Goal: Task Accomplishment & Management: Use online tool/utility

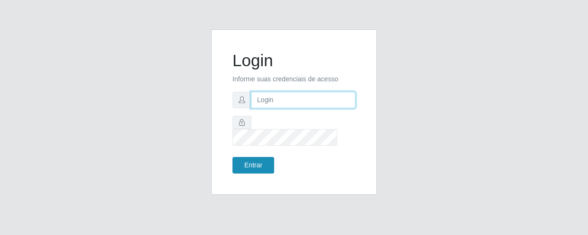
type input "[EMAIL_ADDRESS][DOMAIN_NAME]"
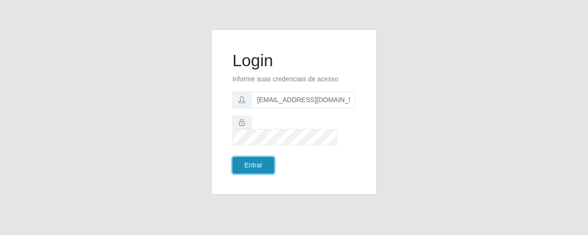
click at [236, 161] on button "Entrar" at bounding box center [254, 165] width 42 height 17
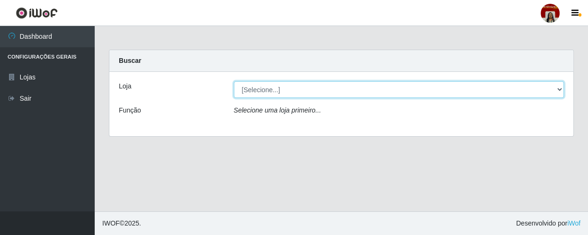
click at [254, 93] on select "[Selecione...] Mar Vermelho - Loja 04" at bounding box center [399, 89] width 331 height 17
select select "251"
click at [234, 81] on select "[Selecione...] Mar Vermelho - Loja 04" at bounding box center [399, 89] width 331 height 17
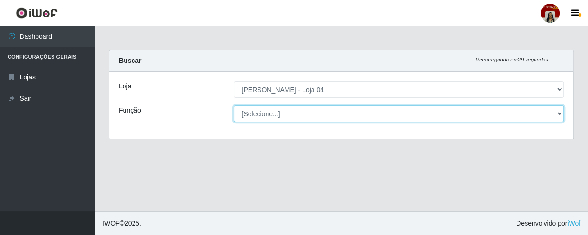
click at [261, 115] on select "[Selecione...] ASG ASG + ASG ++ Auxiliar de Depósito Auxiliar de Depósito + Aux…" at bounding box center [399, 114] width 331 height 17
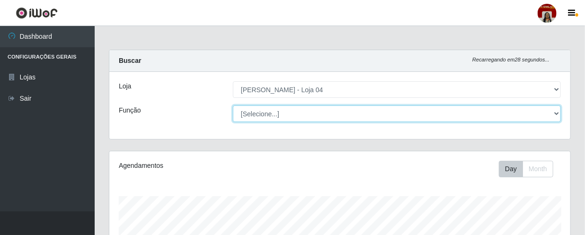
scroll to position [197, 461]
select select "112"
click at [233, 106] on select "[Selecione...] ASG ASG + ASG ++ Auxiliar de Depósito Auxiliar de Depósito + Aux…" at bounding box center [397, 114] width 328 height 17
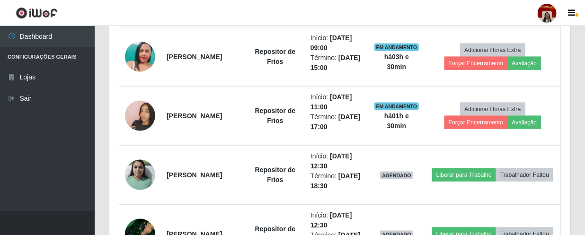
scroll to position [528, 0]
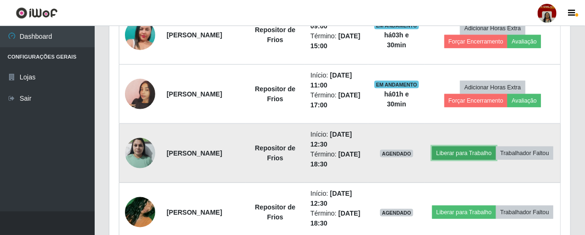
click at [489, 147] on button "Liberar para Trabalho" at bounding box center [464, 153] width 64 height 13
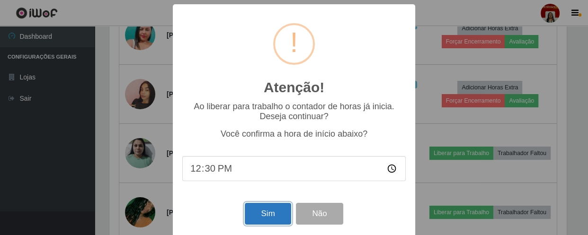
click at [276, 206] on button "Sim" at bounding box center [268, 214] width 46 height 22
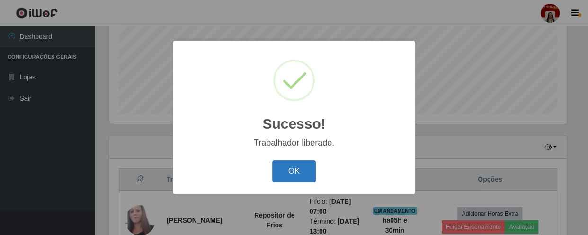
click at [301, 166] on button "OK" at bounding box center [294, 172] width 44 height 22
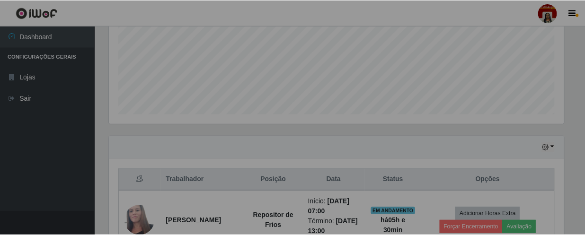
scroll to position [197, 461]
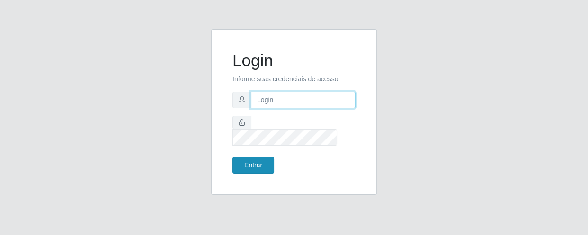
type input "[EMAIL_ADDRESS][DOMAIN_NAME]"
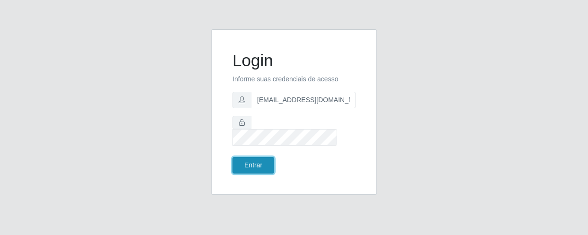
click at [254, 159] on button "Entrar" at bounding box center [254, 165] width 42 height 17
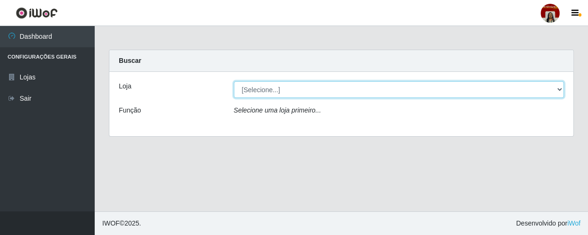
click at [275, 85] on select "[Selecione...] Mar Vermelho - Loja 04" at bounding box center [399, 89] width 331 height 17
select select "251"
click at [234, 81] on select "[Selecione...] Mar Vermelho - Loja 04" at bounding box center [399, 89] width 331 height 17
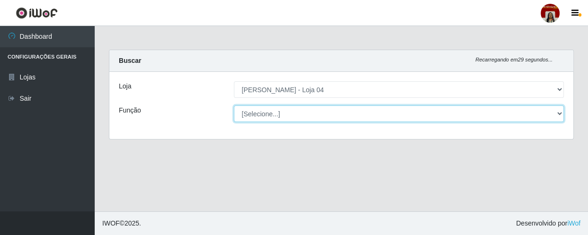
click at [274, 113] on select "[Selecione...] ASG ASG + ASG ++ Auxiliar de Depósito Auxiliar de Depósito + Aux…" at bounding box center [399, 114] width 331 height 17
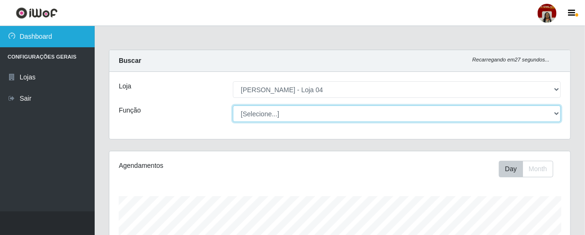
scroll to position [197, 461]
select select "22"
click at [233, 106] on select "[Selecione...] ASG ASG + ASG ++ Auxiliar de Depósito Auxiliar de Depósito + Aux…" at bounding box center [397, 114] width 328 height 17
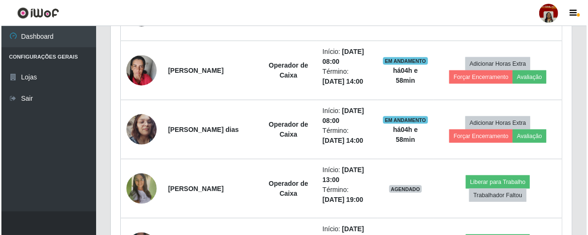
scroll to position [501, 0]
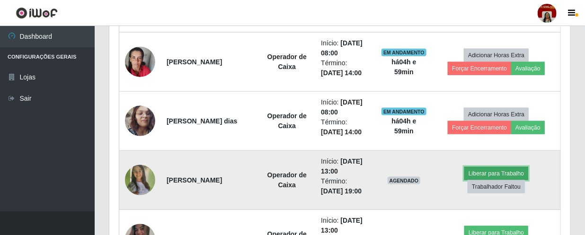
click at [495, 171] on button "Liberar para Trabalho" at bounding box center [497, 173] width 64 height 13
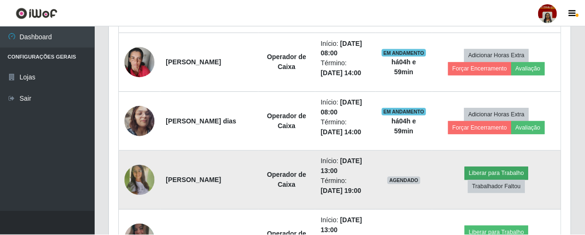
scroll to position [197, 457]
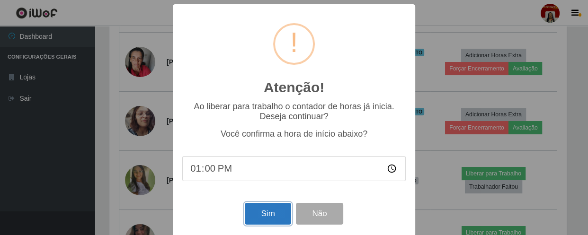
click at [266, 209] on button "Sim" at bounding box center [268, 214] width 46 height 22
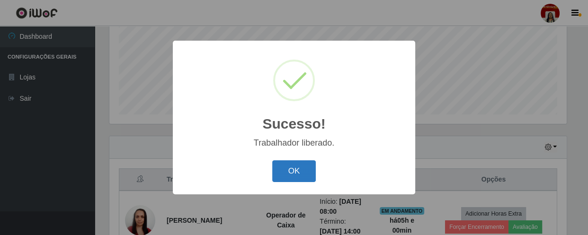
click at [291, 171] on button "OK" at bounding box center [294, 172] width 44 height 22
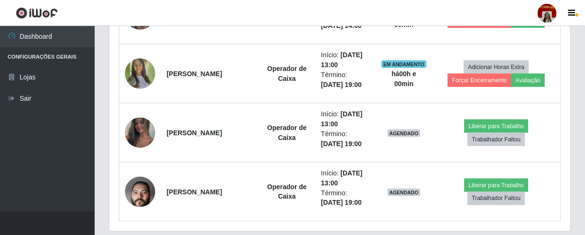
scroll to position [638, 0]
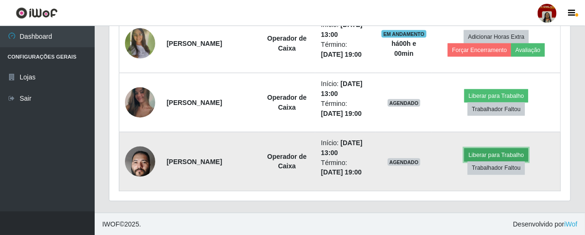
click at [488, 154] on button "Liberar para Trabalho" at bounding box center [497, 155] width 64 height 13
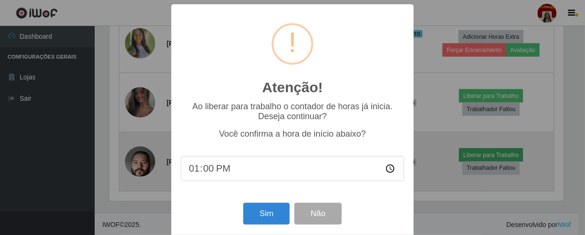
scroll to position [197, 457]
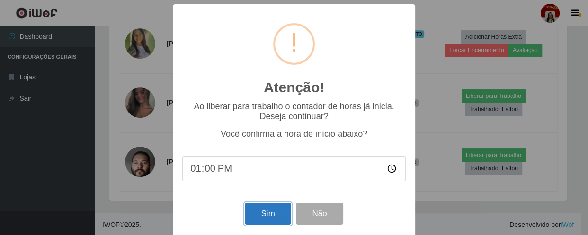
click at [270, 211] on button "Sim" at bounding box center [268, 214] width 46 height 22
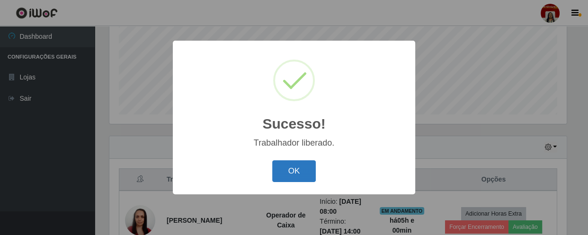
click at [293, 163] on button "OK" at bounding box center [294, 172] width 44 height 22
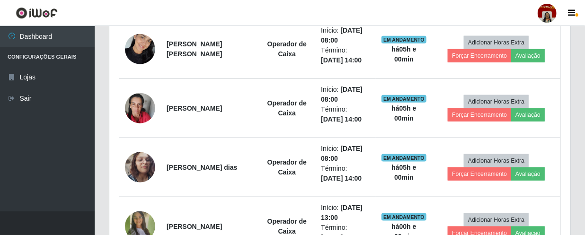
scroll to position [571, 0]
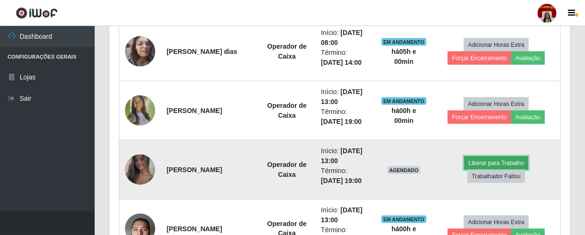
click at [503, 161] on button "Liberar para Trabalho" at bounding box center [497, 163] width 64 height 13
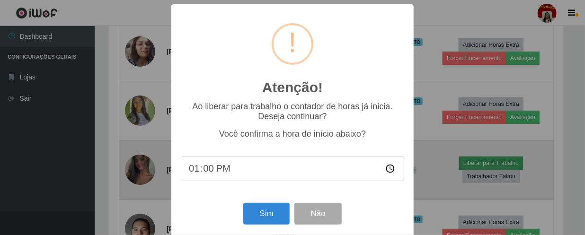
scroll to position [197, 457]
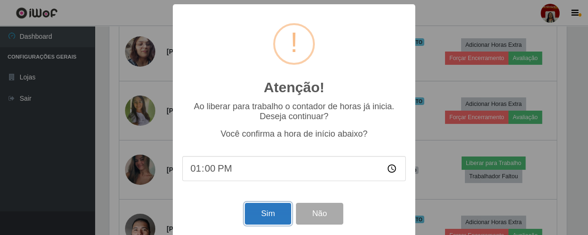
click at [279, 221] on button "Sim" at bounding box center [268, 214] width 46 height 22
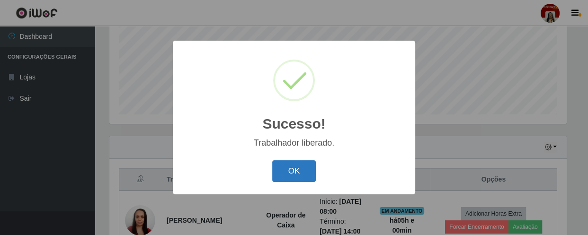
click at [300, 170] on button "OK" at bounding box center [294, 172] width 44 height 22
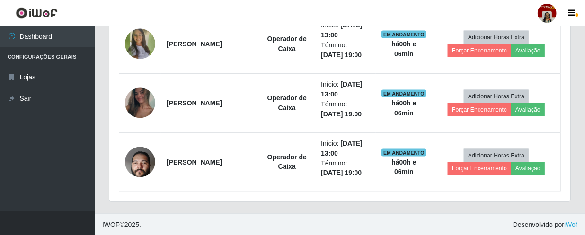
scroll to position [638, 0]
